Goal: Information Seeking & Learning: Check status

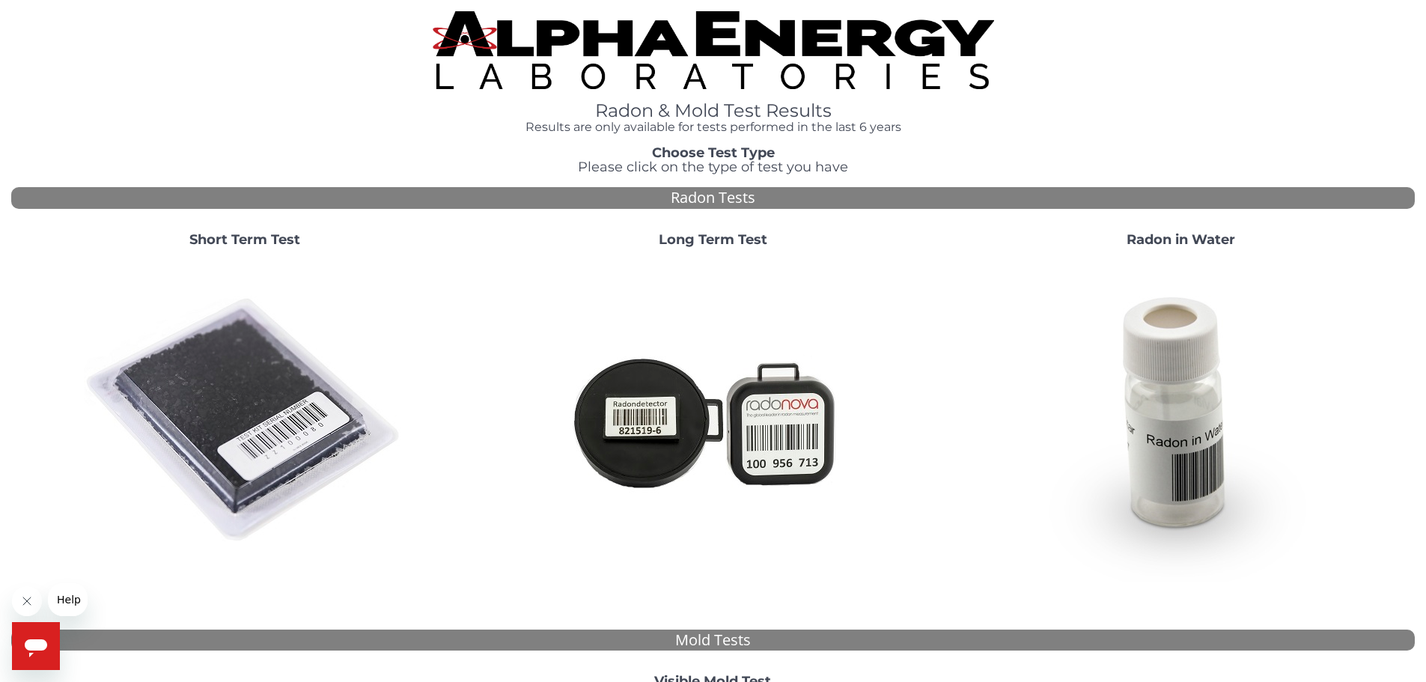
click at [221, 338] on img at bounding box center [245, 421] width 322 height 322
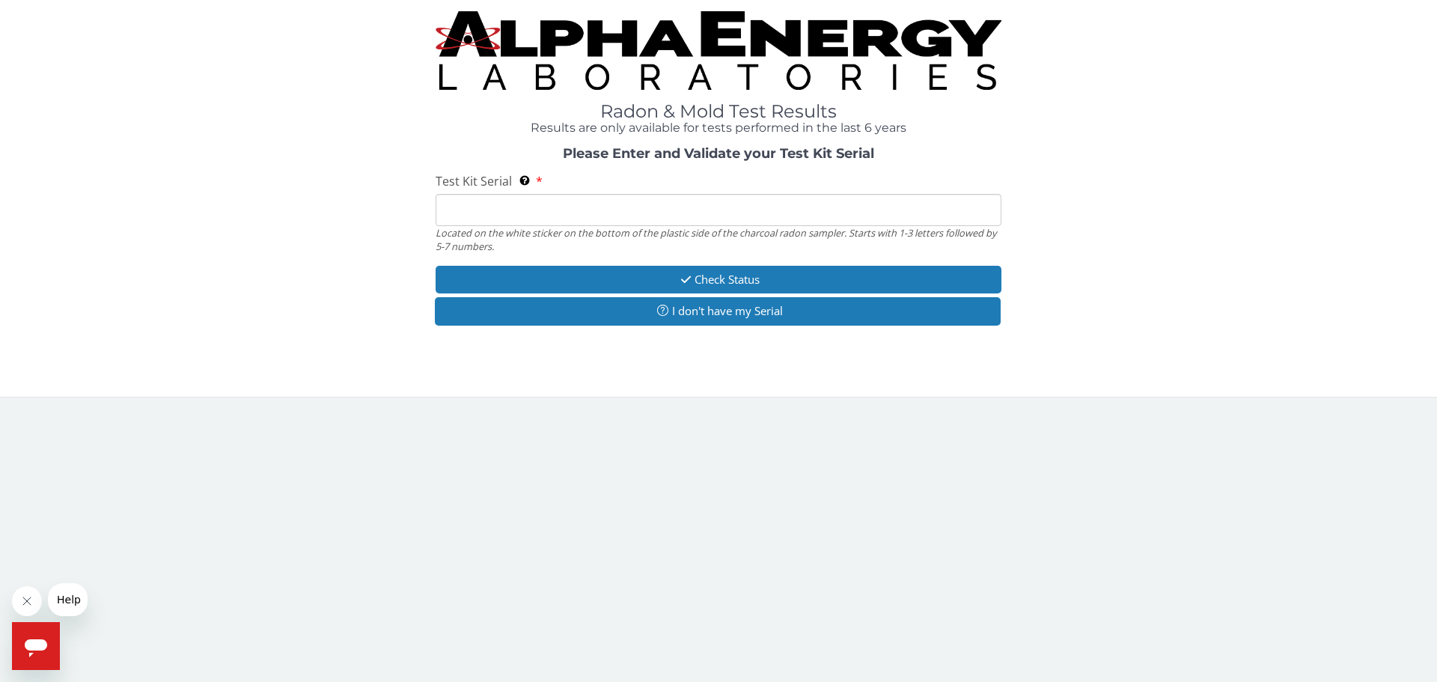
click at [663, 199] on input "Test Kit Serial Located on the white sticker on the bottom of the plastic side …" at bounding box center [719, 210] width 566 height 32
type input "ML104076"
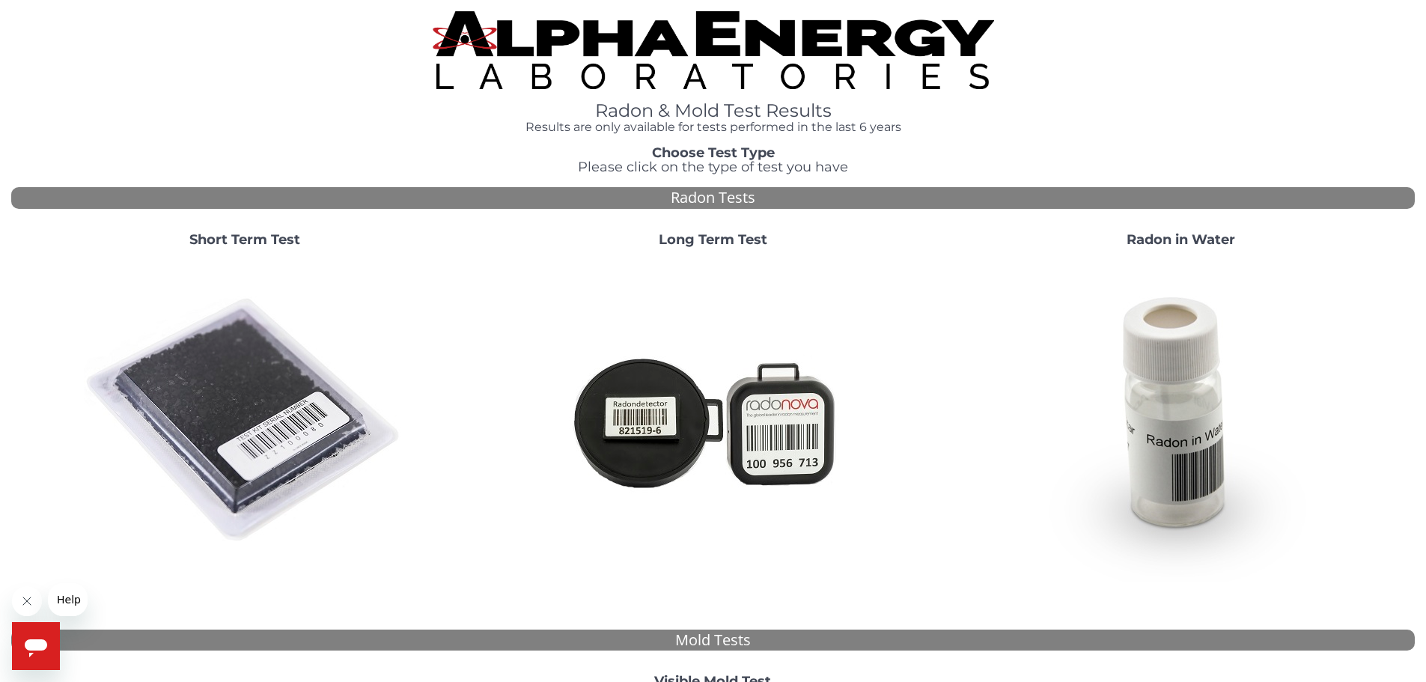
click at [279, 374] on img at bounding box center [245, 421] width 322 height 322
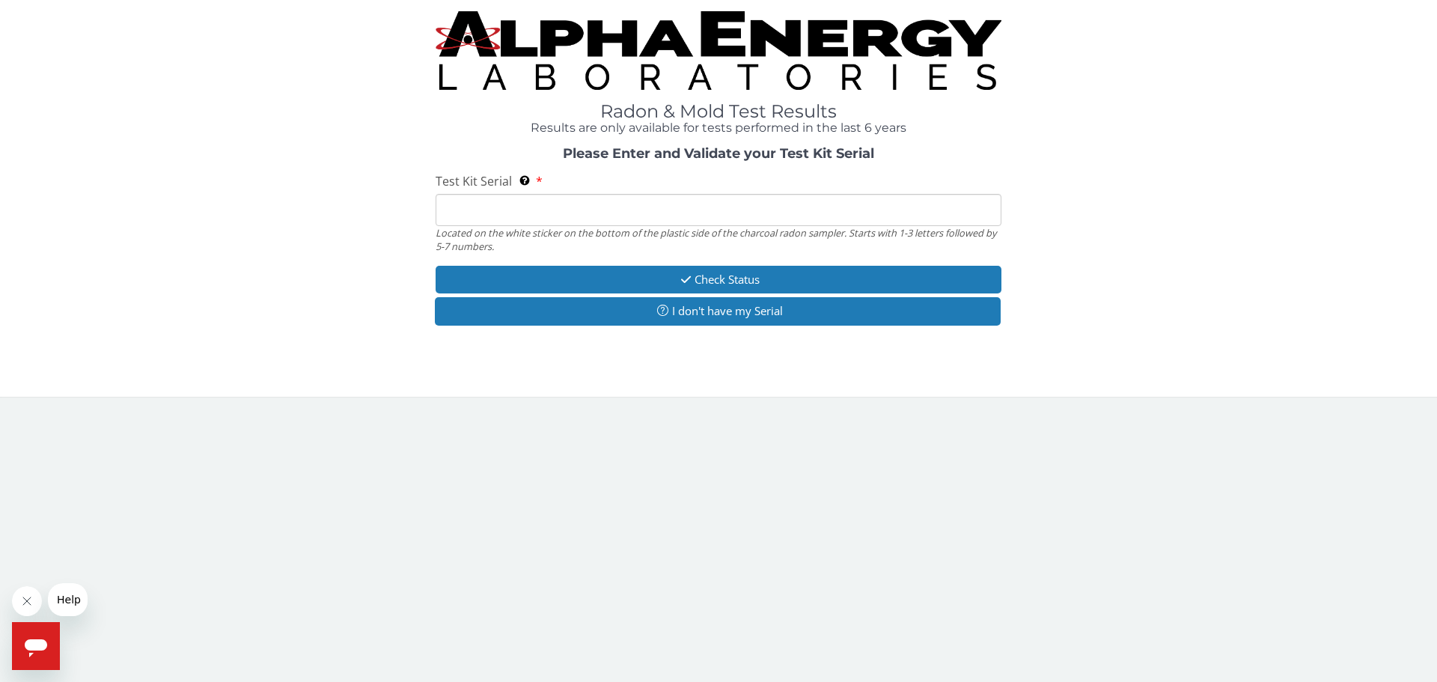
click at [525, 203] on input "Test Kit Serial Located on the white sticker on the bottom of the plastic side …" at bounding box center [719, 210] width 566 height 32
type input "ML104076"
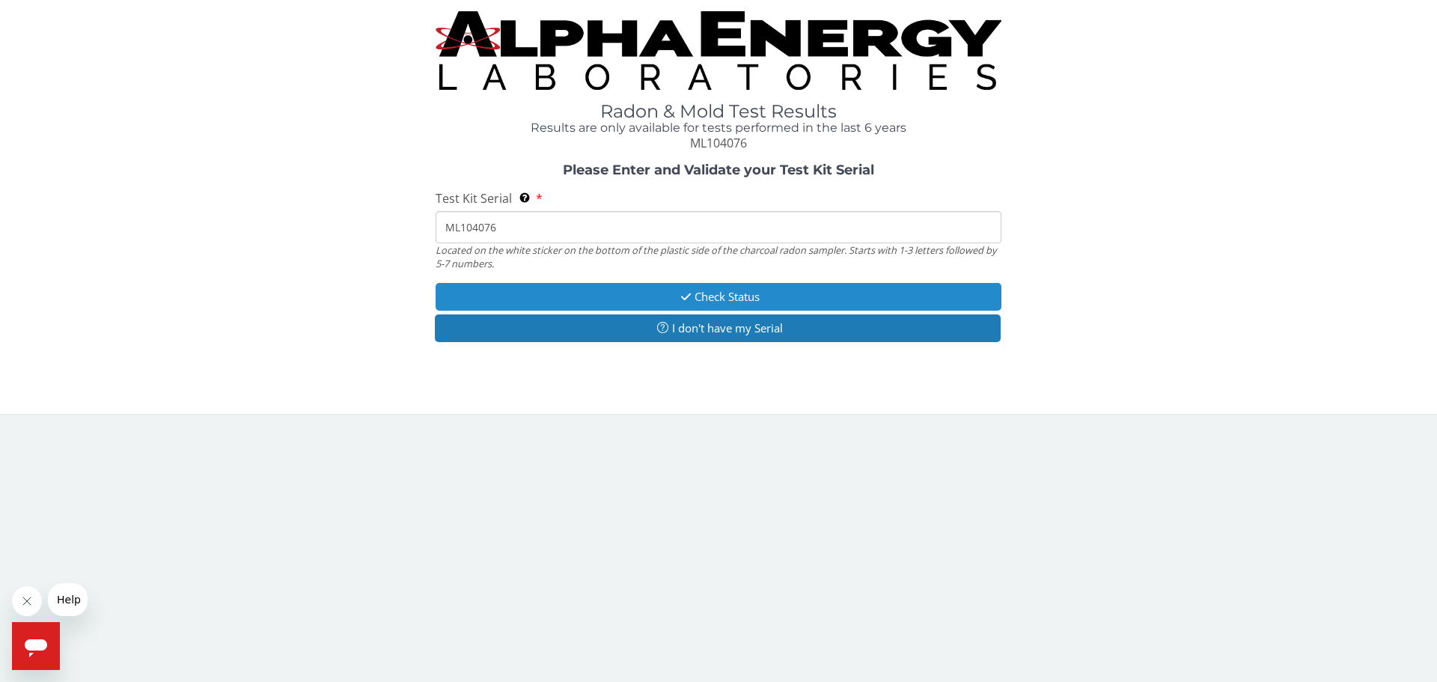
click at [526, 302] on button "Check Status" at bounding box center [719, 297] width 566 height 28
